Goal: Subscribe to service/newsletter

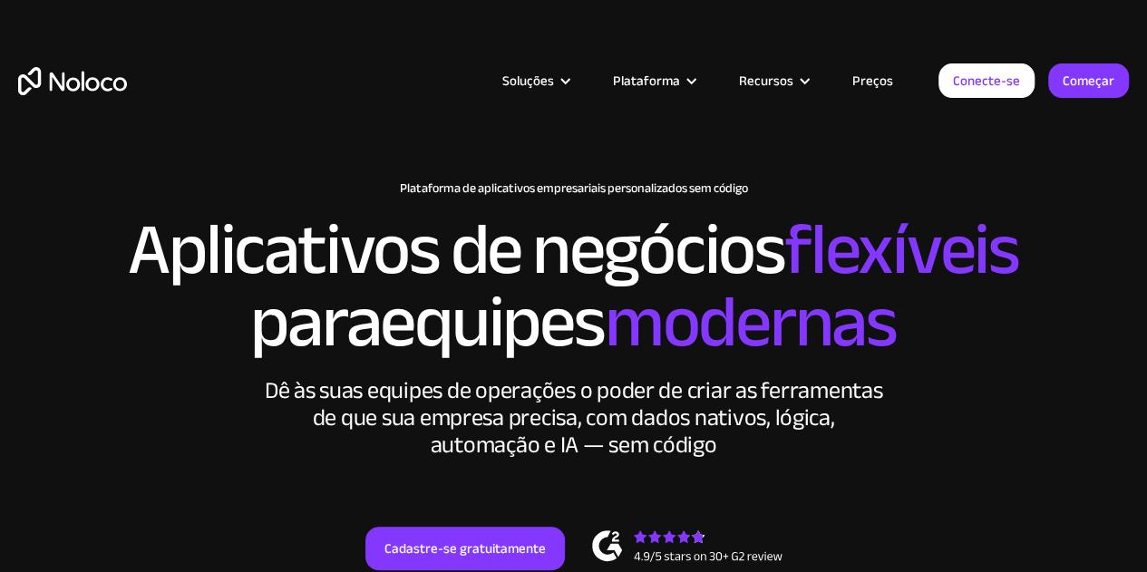
click at [662, 331] on font "modernas" at bounding box center [751, 322] width 292 height 135
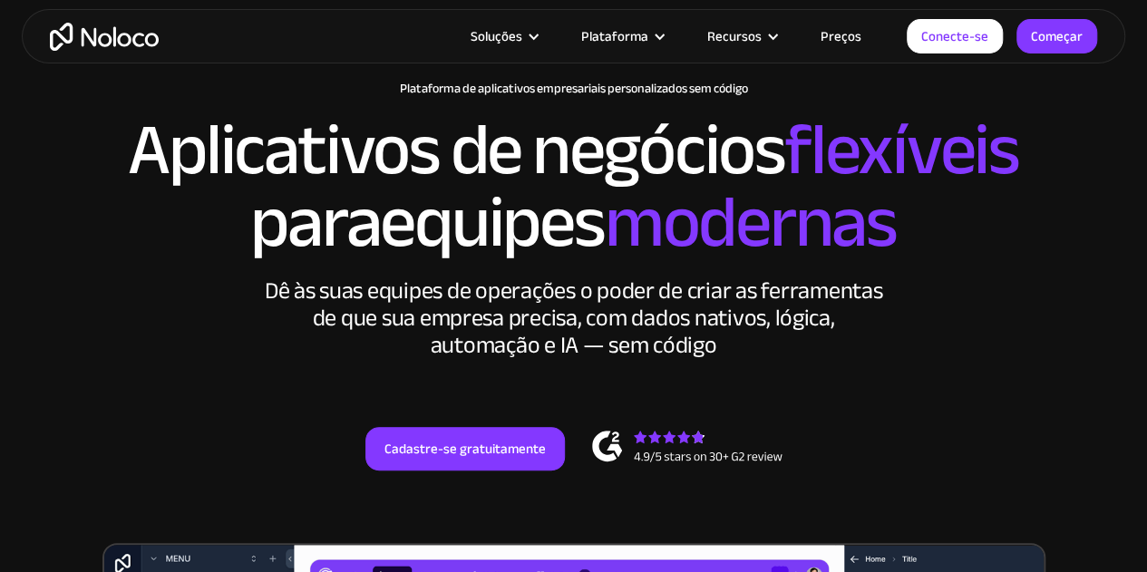
scroll to position [102, 0]
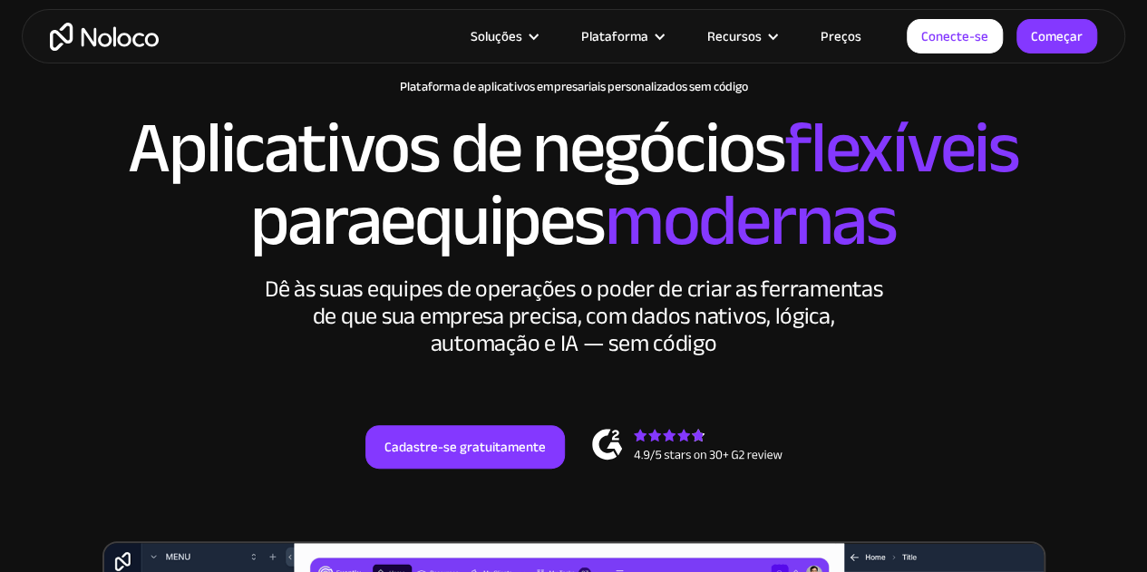
click at [841, 40] on font "Preços" at bounding box center [841, 36] width 41 height 25
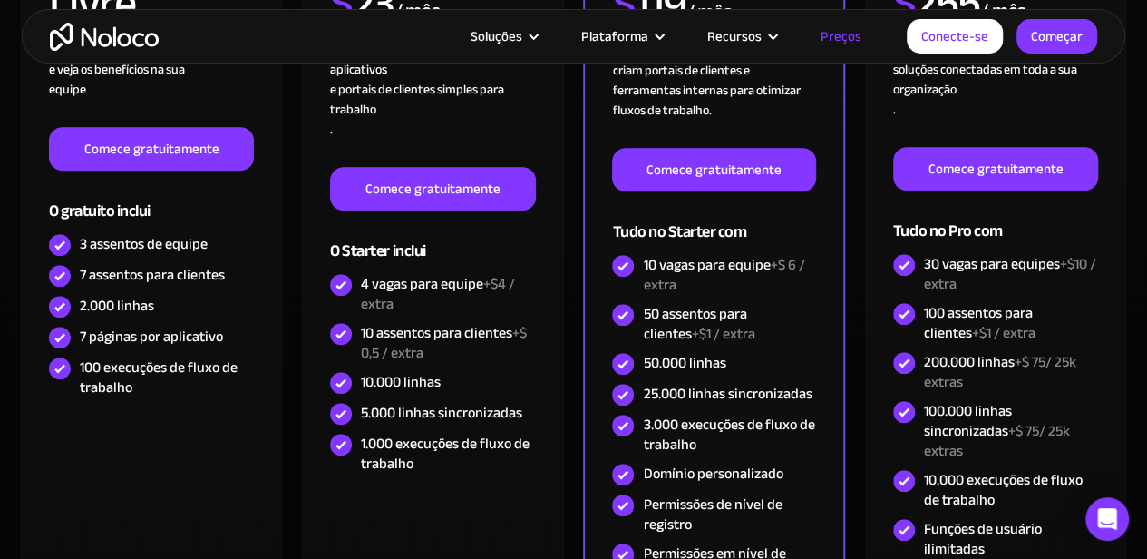
scroll to position [573, 0]
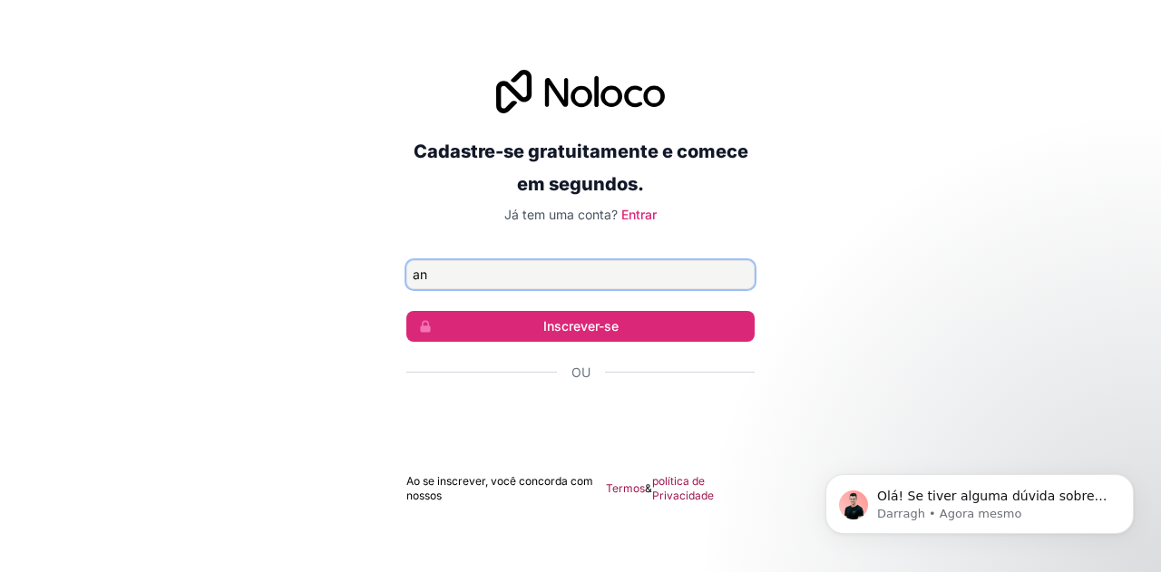
type input "[EMAIL_ADDRESS][DOMAIN_NAME]"
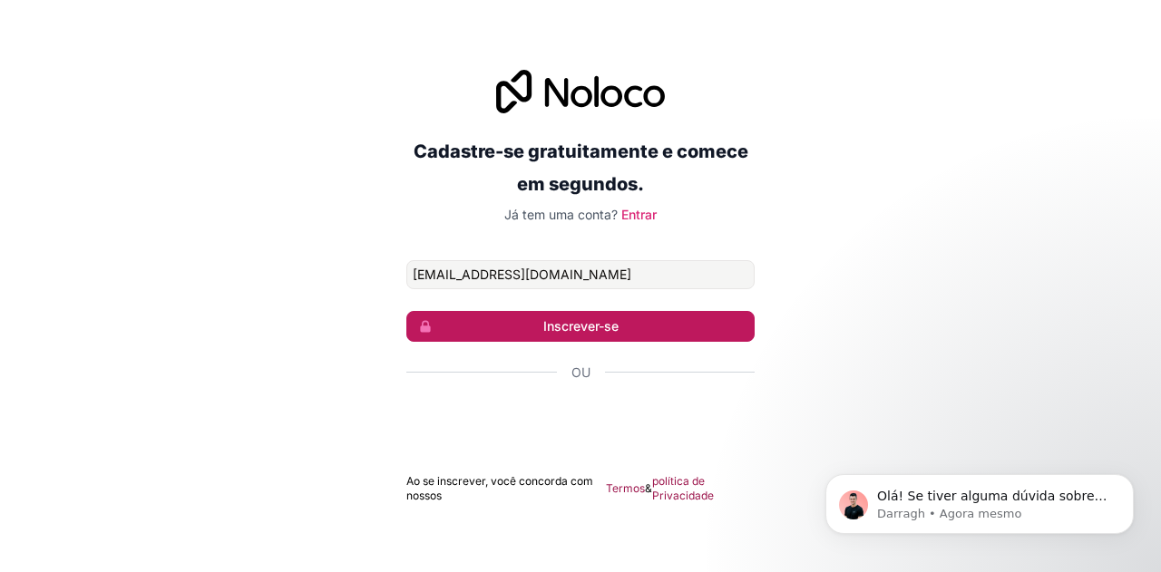
click at [580, 326] on font "Inscrever-se" at bounding box center [580, 325] width 75 height 15
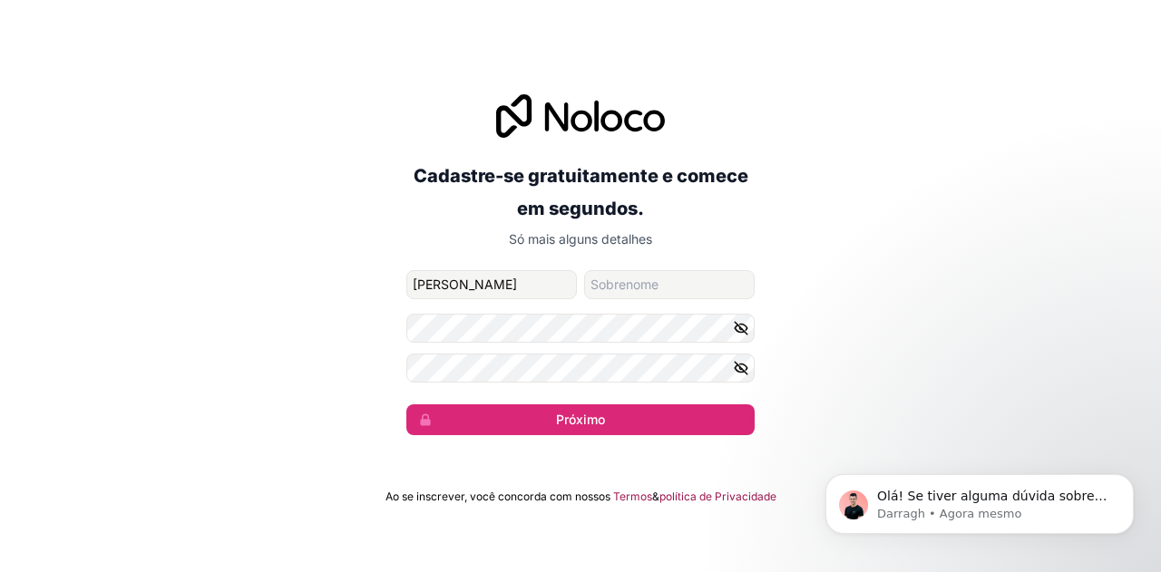
type input "[PERSON_NAME]"
click at [618, 293] on input "nome de família" at bounding box center [669, 284] width 170 height 29
type input "Campos"
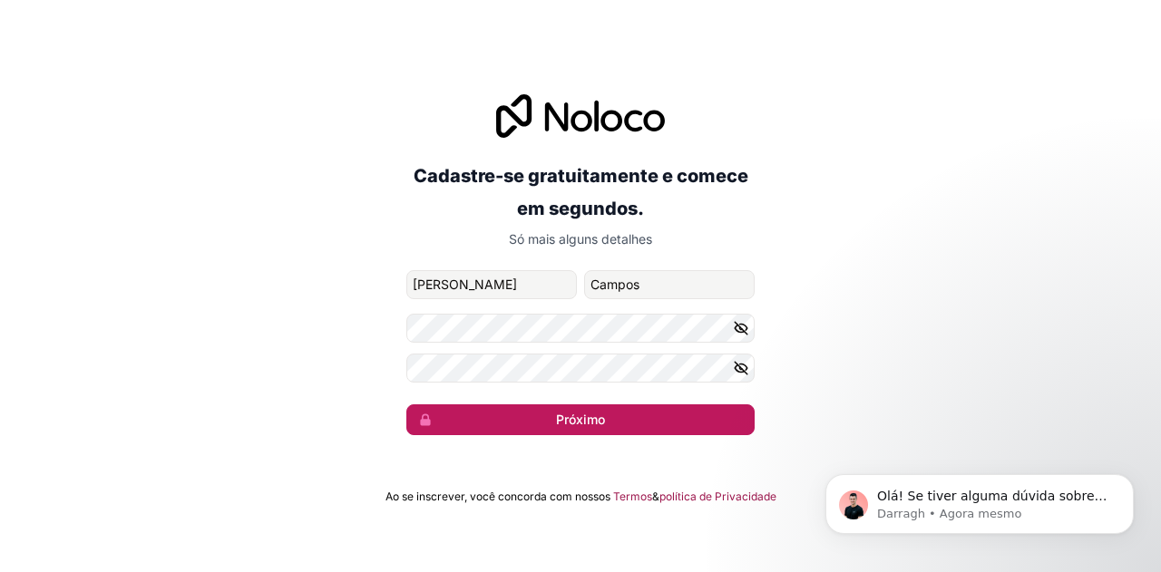
click at [473, 422] on button "Próximo" at bounding box center [580, 419] width 348 height 31
